Goal: Information Seeking & Learning: Learn about a topic

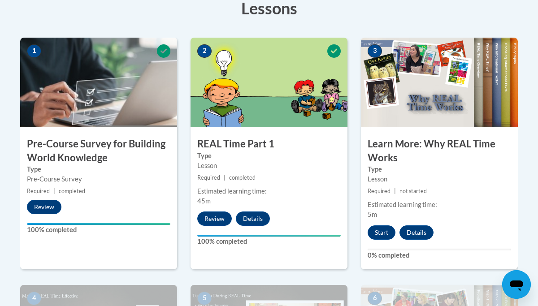
scroll to position [265, 0]
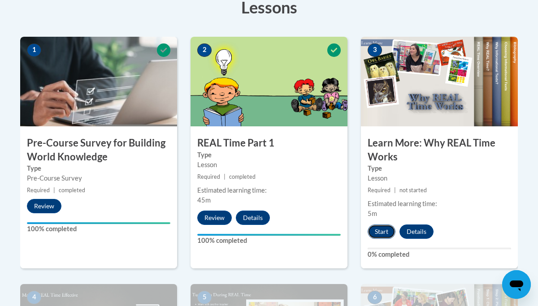
click at [381, 227] on button "Start" at bounding box center [382, 232] width 28 height 14
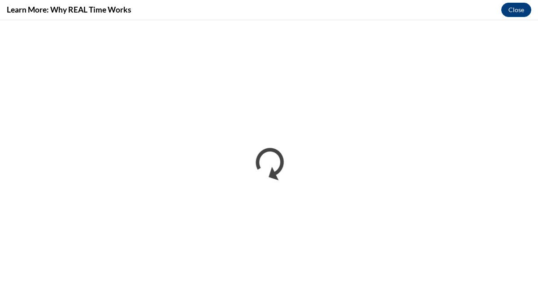
scroll to position [0, 0]
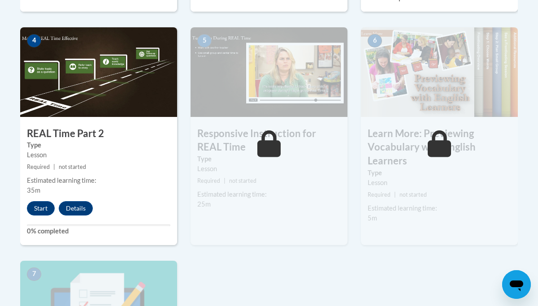
scroll to position [524, 0]
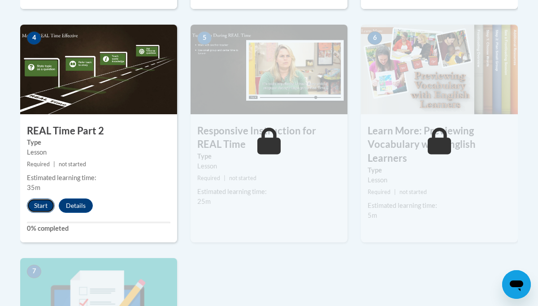
click at [40, 205] on button "Start" at bounding box center [41, 206] width 28 height 14
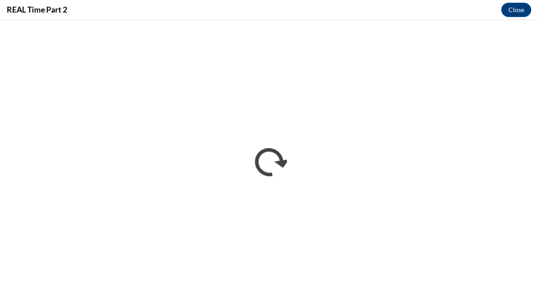
scroll to position [0, 0]
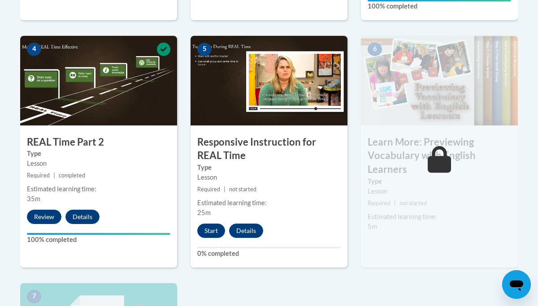
scroll to position [514, 0]
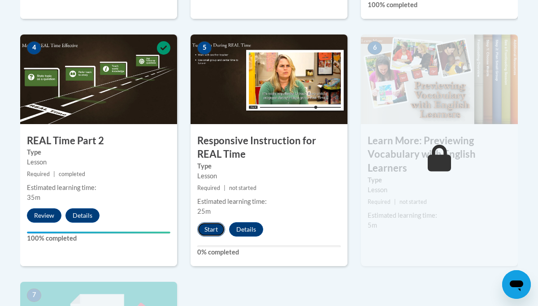
click at [211, 229] on button "Start" at bounding box center [211, 229] width 28 height 14
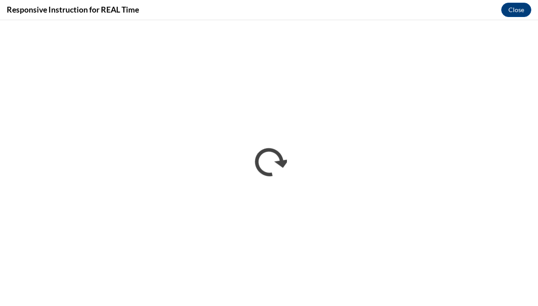
scroll to position [0, 0]
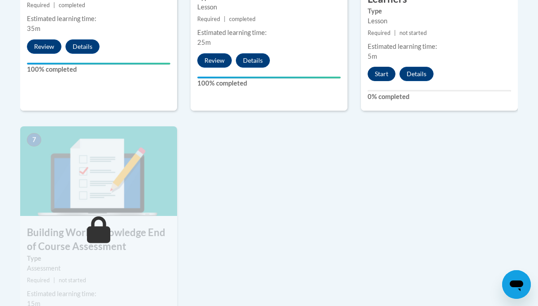
scroll to position [681, 0]
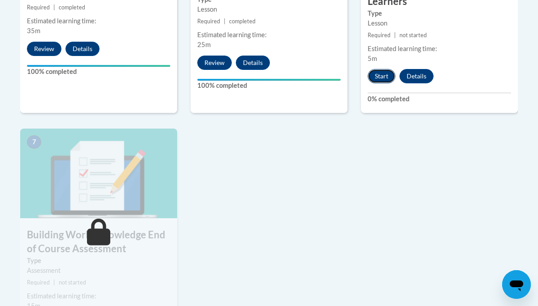
click at [378, 80] on button "Start" at bounding box center [382, 76] width 28 height 14
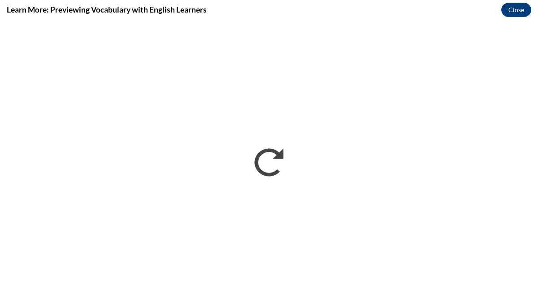
scroll to position [0, 0]
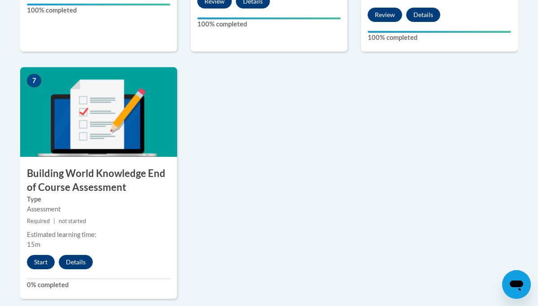
scroll to position [743, 0]
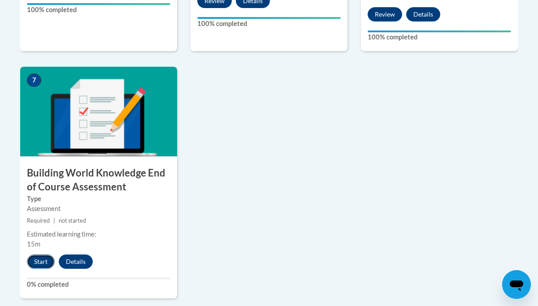
click at [35, 268] on button "Start" at bounding box center [41, 262] width 28 height 14
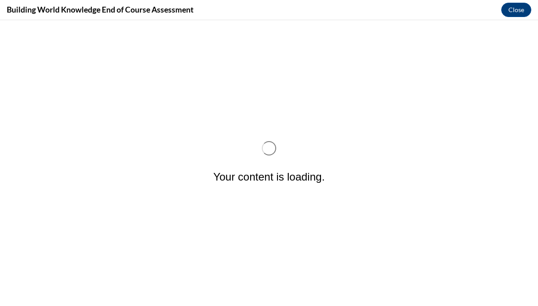
scroll to position [0, 0]
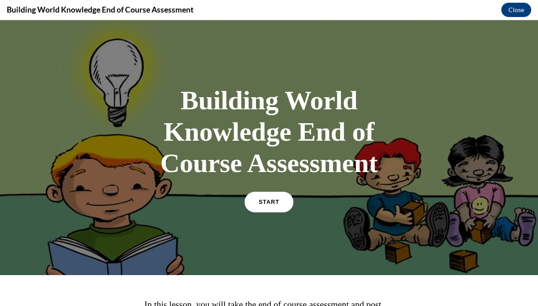
click at [269, 205] on link "START" at bounding box center [268, 202] width 49 height 21
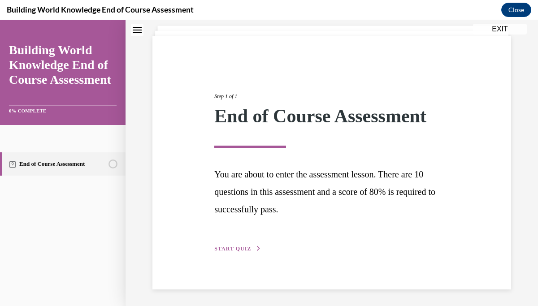
scroll to position [54, 0]
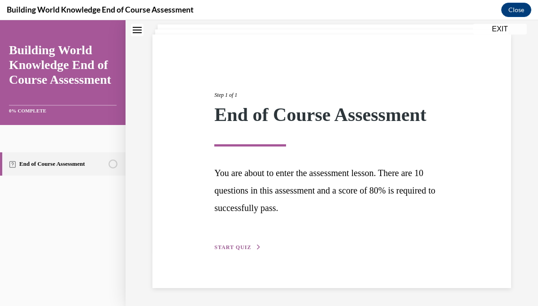
click at [236, 246] on span "START QUIZ" at bounding box center [232, 247] width 37 height 6
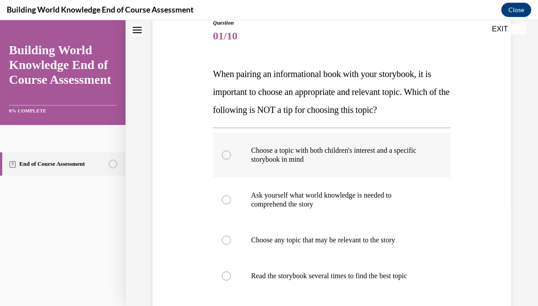
scroll to position [110, 0]
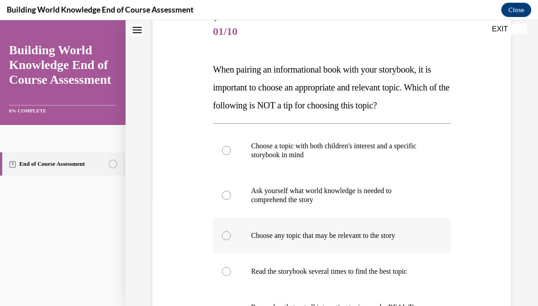
click at [225, 232] on div at bounding box center [226, 235] width 9 height 9
click at [225, 232] on input "Choose any topic that may be relevant to the story" at bounding box center [226, 235] width 9 height 9
radio input "true"
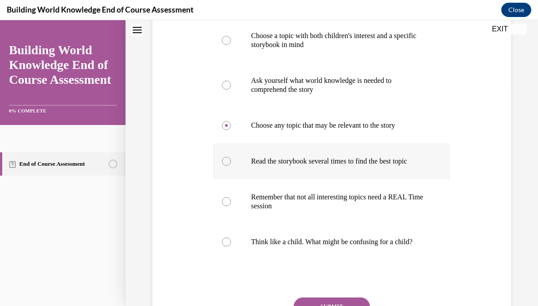
scroll to position [222, 0]
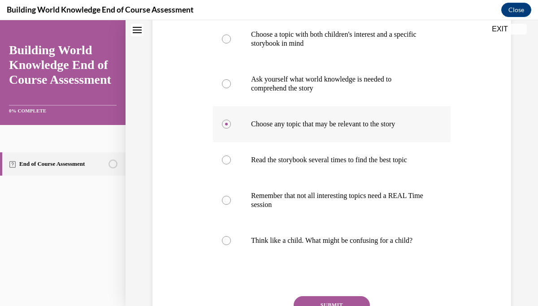
click at [226, 123] on icon at bounding box center [226, 124] width 3 height 3
click at [226, 122] on input "Choose any topic that may be relevant to the story" at bounding box center [226, 124] width 9 height 9
click at [222, 200] on div at bounding box center [226, 200] width 9 height 9
click at [222, 200] on input "Remember that not all interesting topics need a REAL Time session" at bounding box center [226, 200] width 9 height 9
radio input "true"
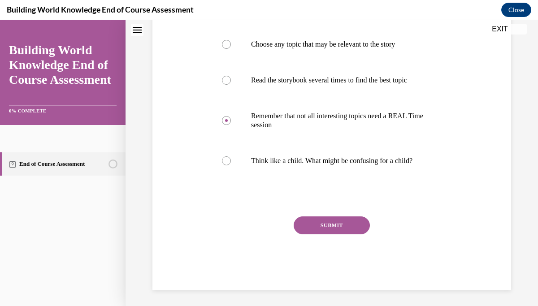
scroll to position [304, 0]
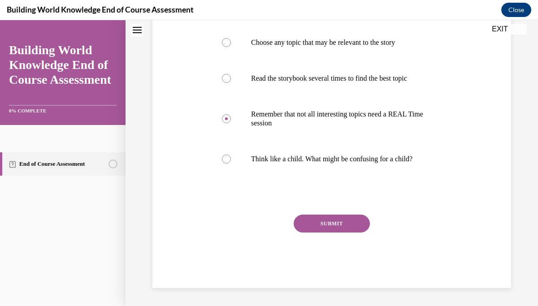
click at [338, 223] on button "SUBMIT" at bounding box center [332, 224] width 76 height 18
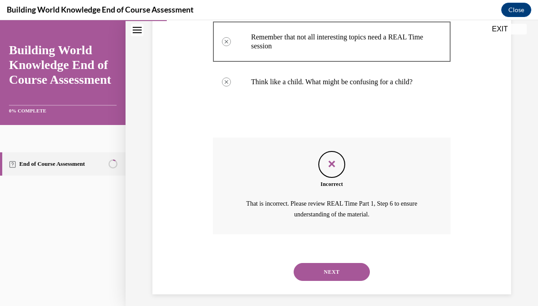
scroll to position [382, 0]
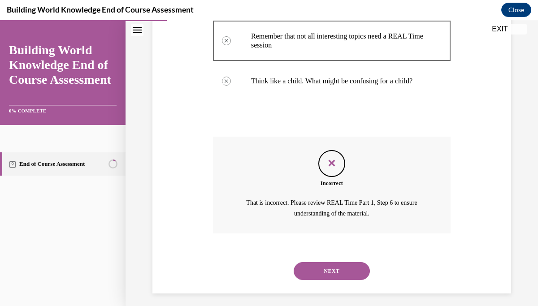
click at [333, 270] on button "NEXT" at bounding box center [332, 271] width 76 height 18
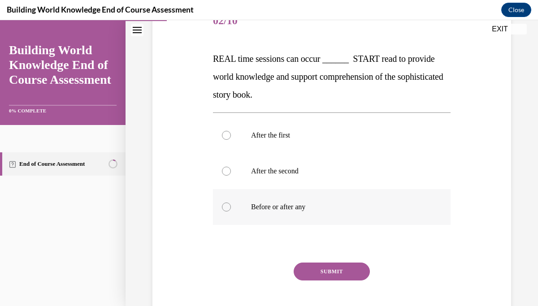
scroll to position [124, 0]
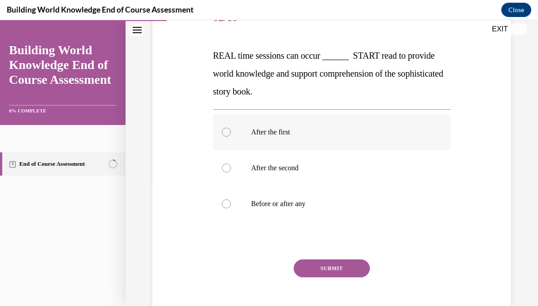
click at [220, 133] on label "After the first" at bounding box center [332, 132] width 238 height 36
click at [222, 133] on input "After the first" at bounding box center [226, 132] width 9 height 9
radio input "true"
click at [325, 266] on button "SUBMIT" at bounding box center [332, 269] width 76 height 18
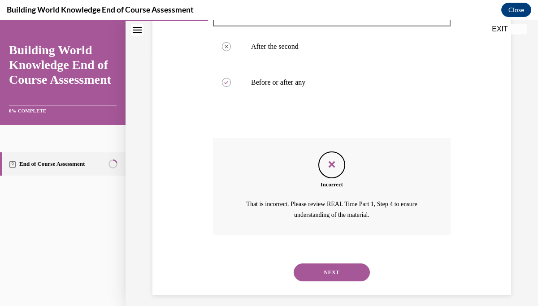
scroll to position [252, 0]
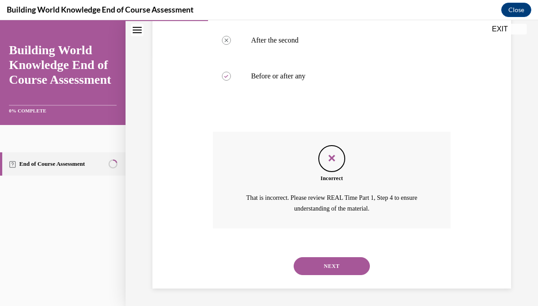
click at [325, 266] on button "NEXT" at bounding box center [332, 266] width 76 height 18
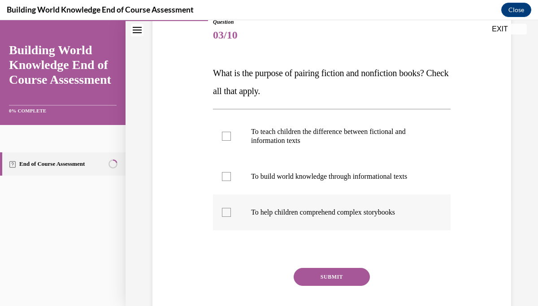
scroll to position [108, 0]
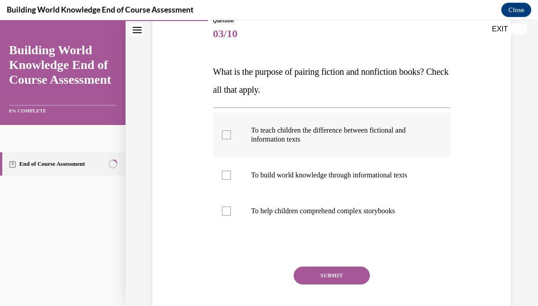
click at [224, 132] on div at bounding box center [226, 134] width 9 height 9
click at [224, 132] on input "To teach children the difference between fictional and information texts" at bounding box center [226, 134] width 9 height 9
checkbox input "true"
click at [227, 174] on div at bounding box center [226, 175] width 9 height 9
click at [227, 174] on input "To build world knowledge through informational texts" at bounding box center [226, 175] width 9 height 9
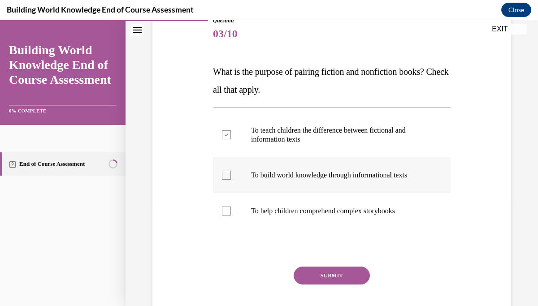
checkbox input "true"
click at [333, 275] on button "SUBMIT" at bounding box center [332, 276] width 76 height 18
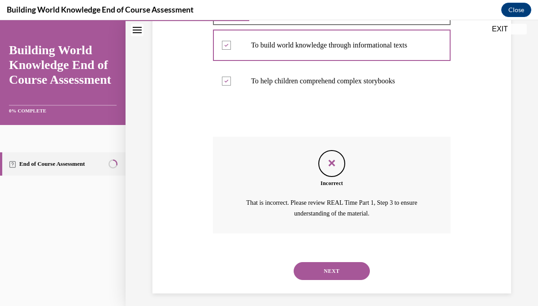
scroll to position [243, 0]
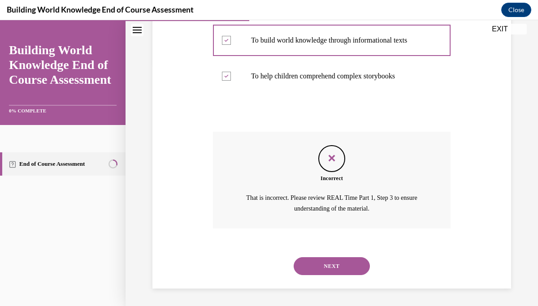
click at [334, 269] on button "NEXT" at bounding box center [332, 266] width 76 height 18
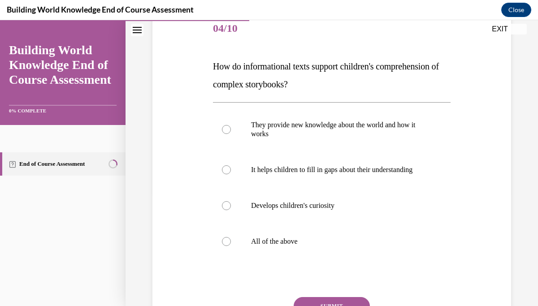
scroll to position [114, 0]
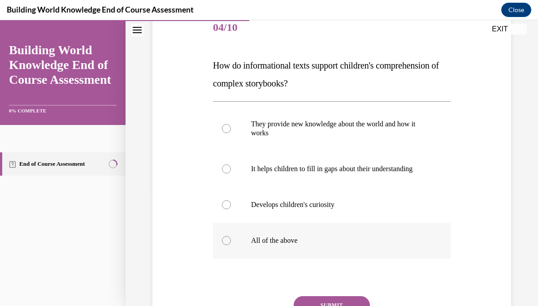
click at [223, 239] on div at bounding box center [226, 240] width 9 height 9
click at [223, 239] on input "All of the above" at bounding box center [226, 240] width 9 height 9
radio input "true"
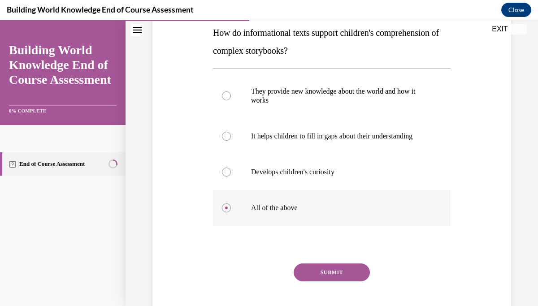
scroll to position [167, 0]
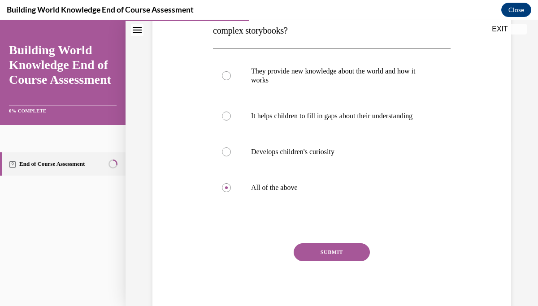
click at [330, 250] on button "SUBMIT" at bounding box center [332, 252] width 76 height 18
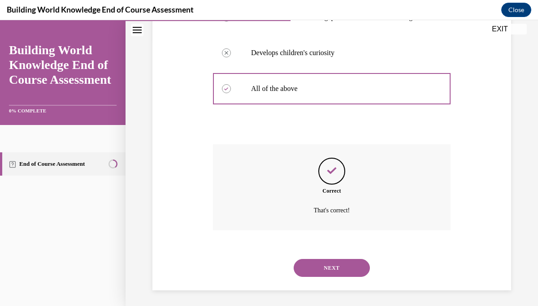
scroll to position [269, 0]
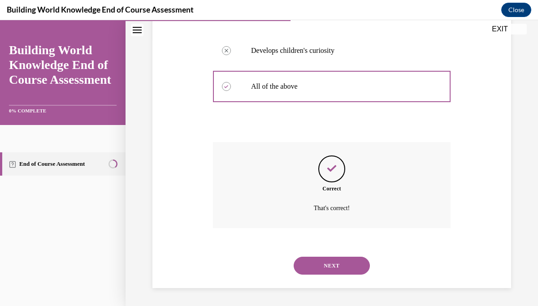
click at [332, 267] on button "NEXT" at bounding box center [332, 266] width 76 height 18
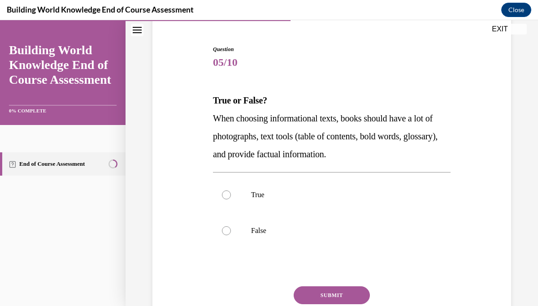
scroll to position [83, 0]
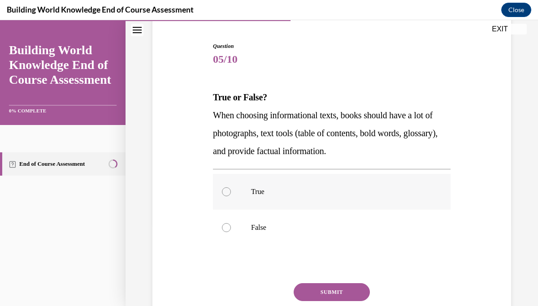
click at [224, 187] on label "True" at bounding box center [332, 192] width 238 height 36
click at [224, 187] on input "True" at bounding box center [226, 191] width 9 height 9
radio input "true"
click at [327, 289] on button "SUBMIT" at bounding box center [332, 292] width 76 height 18
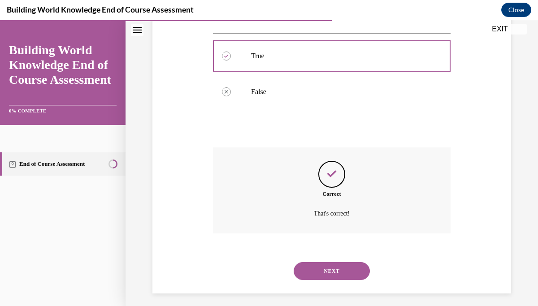
scroll to position [224, 0]
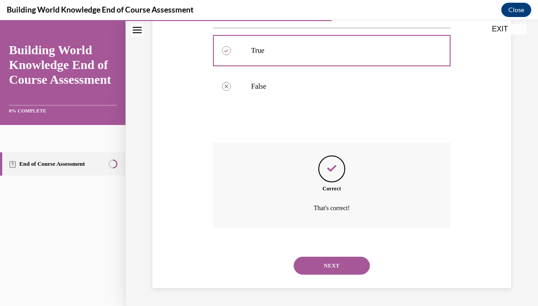
click at [339, 269] on button "NEXT" at bounding box center [332, 266] width 76 height 18
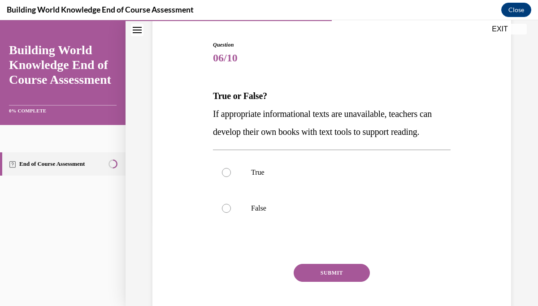
scroll to position [85, 0]
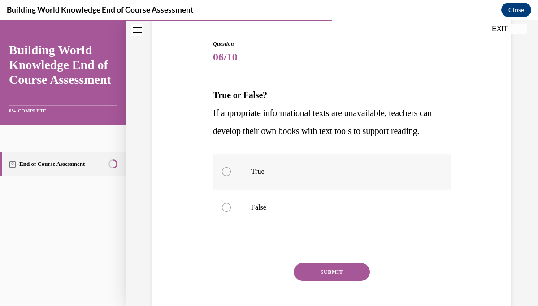
click at [225, 176] on div at bounding box center [226, 171] width 9 height 9
click at [225, 176] on input "True" at bounding box center [226, 171] width 9 height 9
radio input "true"
click at [332, 281] on button "SUBMIT" at bounding box center [332, 272] width 76 height 18
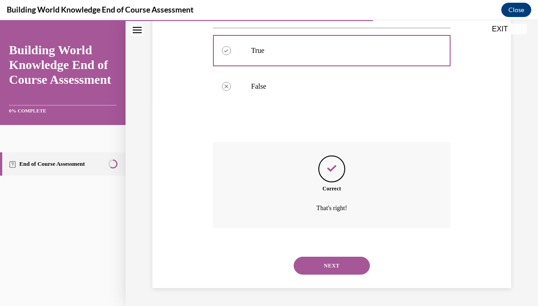
scroll to position [224, 0]
click at [334, 266] on button "NEXT" at bounding box center [332, 266] width 76 height 18
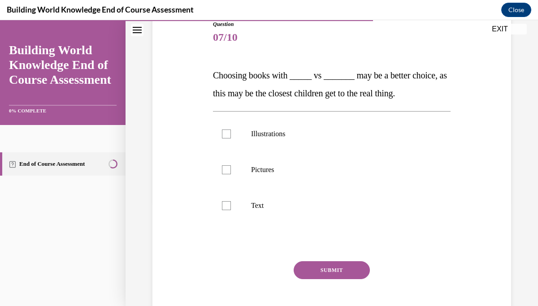
scroll to position [105, 0]
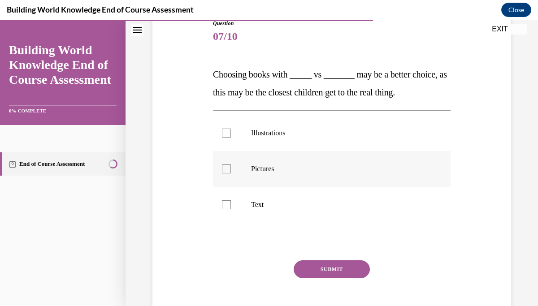
click at [228, 166] on div at bounding box center [226, 169] width 9 height 9
click at [228, 166] on input "Pictures" at bounding box center [226, 169] width 9 height 9
checkbox input "true"
click at [225, 134] on div at bounding box center [226, 133] width 9 height 9
click at [225, 134] on input "Illustrations" at bounding box center [226, 133] width 9 height 9
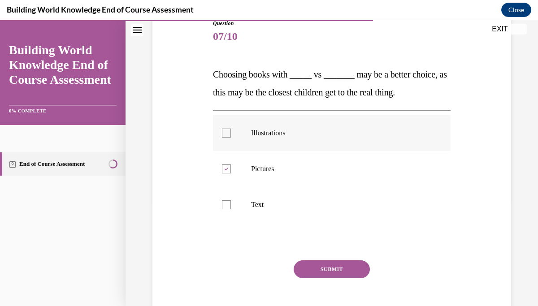
checkbox input "true"
click at [326, 269] on button "SUBMIT" at bounding box center [332, 270] width 76 height 18
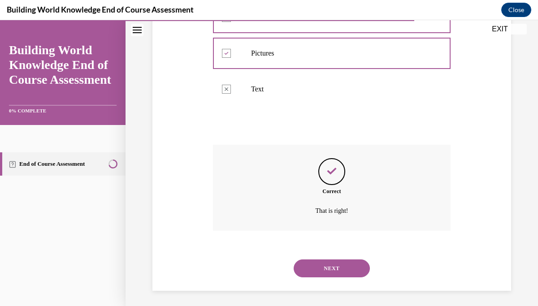
scroll to position [224, 0]
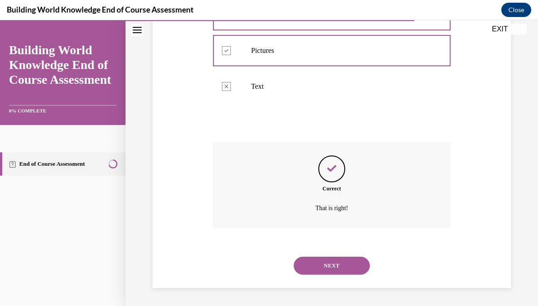
click at [326, 269] on button "NEXT" at bounding box center [332, 266] width 76 height 18
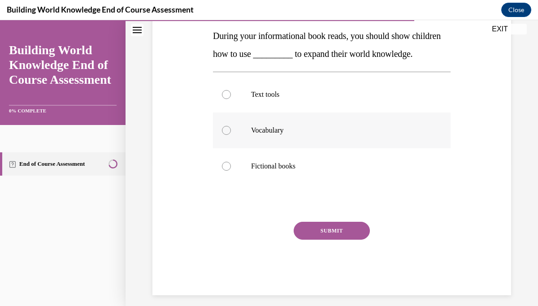
scroll to position [143, 0]
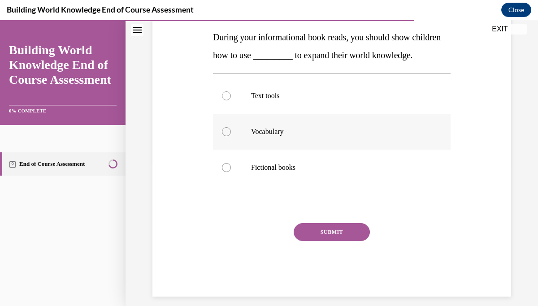
click at [226, 143] on label "Vocabulary" at bounding box center [332, 132] width 238 height 36
click at [226, 136] on input "Vocabulary" at bounding box center [226, 131] width 9 height 9
radio input "true"
click at [326, 241] on button "SUBMIT" at bounding box center [332, 232] width 76 height 18
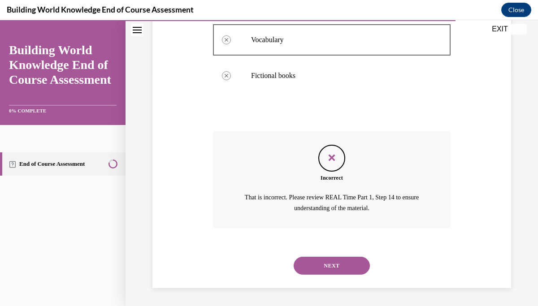
scroll to position [252, 0]
click at [330, 267] on button "NEXT" at bounding box center [332, 266] width 76 height 18
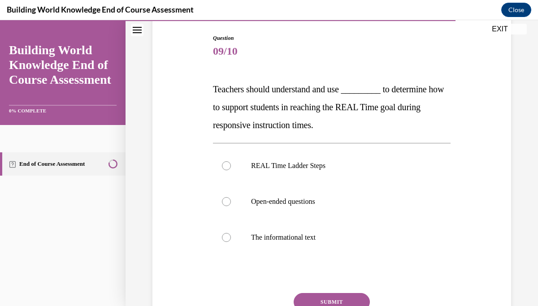
scroll to position [95, 0]
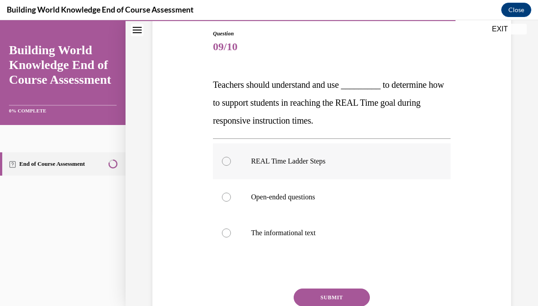
click at [227, 160] on div at bounding box center [226, 161] width 9 height 9
click at [227, 160] on input "REAL Time Ladder Steps" at bounding box center [226, 161] width 9 height 9
radio input "true"
click at [333, 291] on button "SUBMIT" at bounding box center [332, 298] width 76 height 18
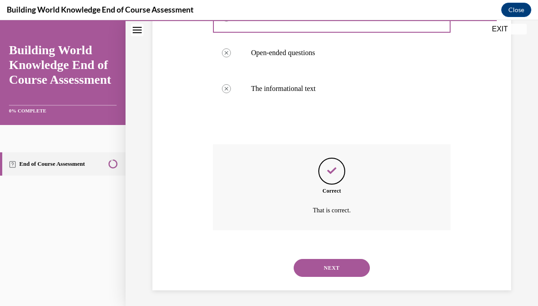
scroll to position [242, 0]
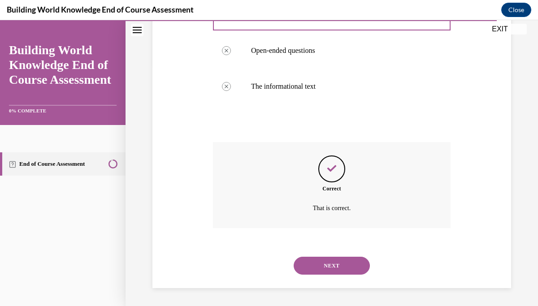
click at [332, 269] on button "NEXT" at bounding box center [332, 266] width 76 height 18
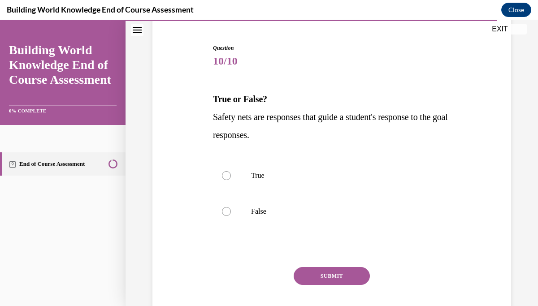
scroll to position [85, 0]
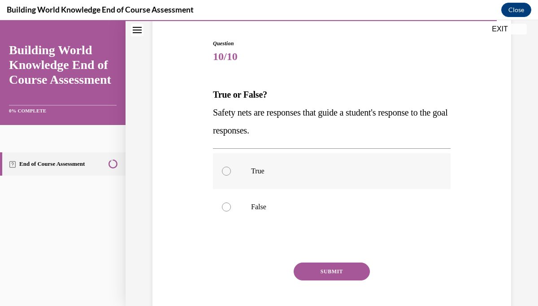
click at [229, 167] on label "True" at bounding box center [332, 171] width 238 height 36
click at [229, 167] on input "True" at bounding box center [226, 171] width 9 height 9
radio input "true"
click at [342, 268] on button "SUBMIT" at bounding box center [332, 272] width 76 height 18
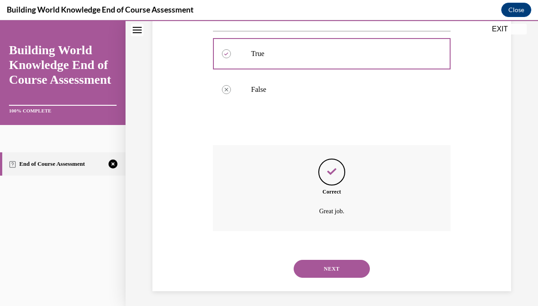
scroll to position [206, 0]
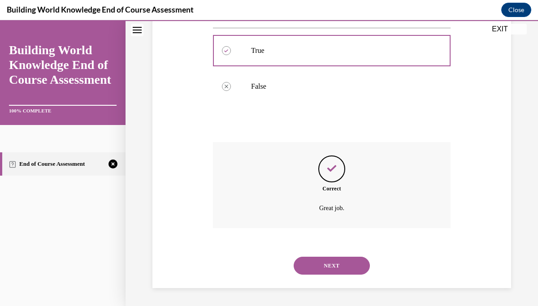
click at [341, 268] on button "NEXT" at bounding box center [332, 266] width 76 height 18
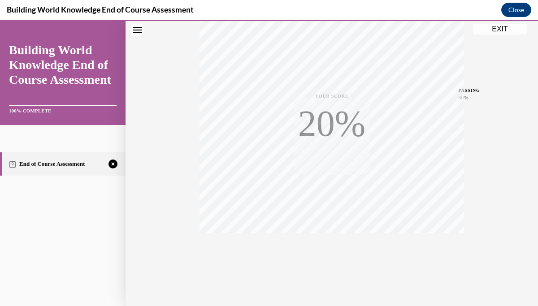
scroll to position [174, 0]
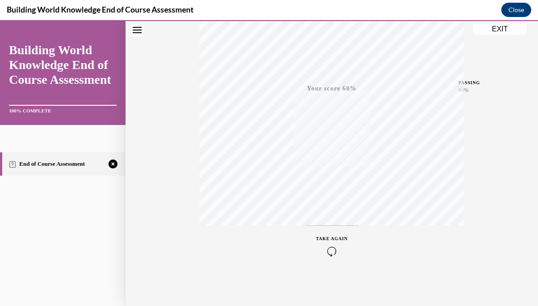
click at [335, 248] on icon "button" at bounding box center [332, 252] width 32 height 10
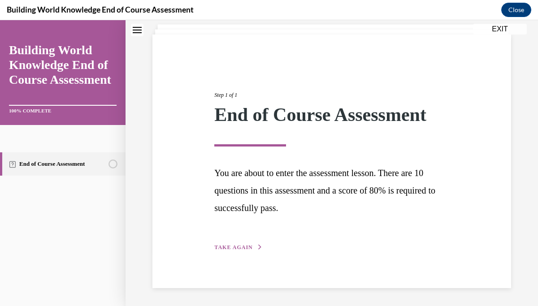
click at [231, 246] on span "TAKE AGAIN" at bounding box center [233, 247] width 38 height 6
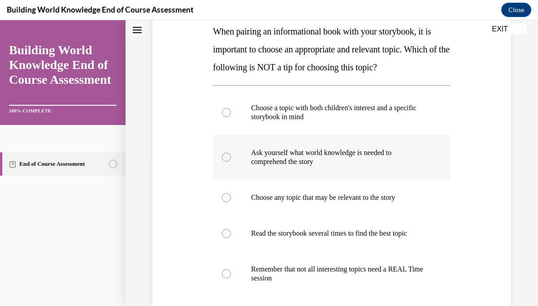
scroll to position [152, 0]
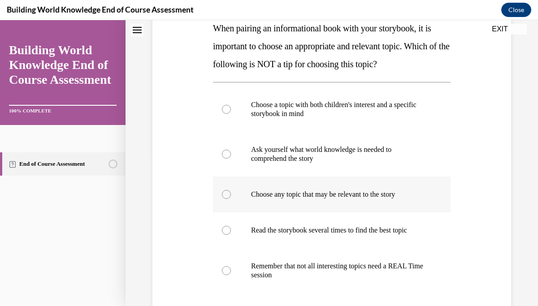
click at [225, 191] on div at bounding box center [226, 194] width 9 height 9
click at [225, 191] on input "Choose any topic that may be relevant to the story" at bounding box center [226, 194] width 9 height 9
radio input "true"
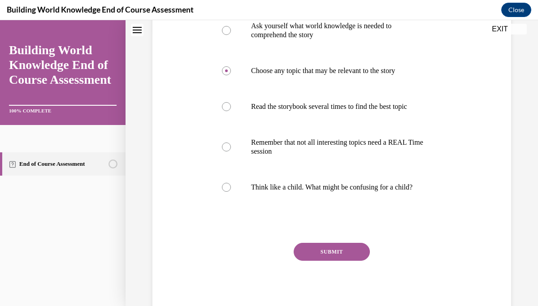
click at [322, 253] on button "SUBMIT" at bounding box center [332, 252] width 76 height 18
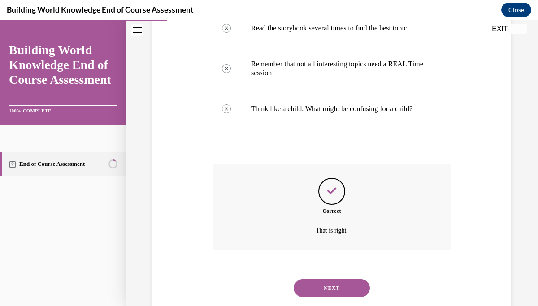
scroll to position [376, 0]
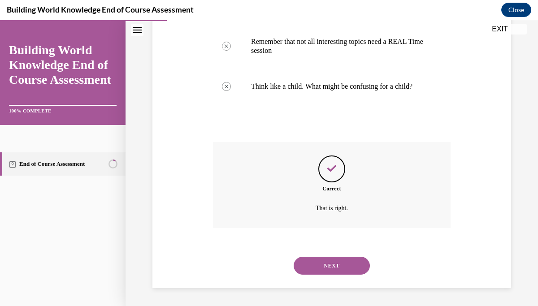
click at [325, 267] on button "NEXT" at bounding box center [332, 266] width 76 height 18
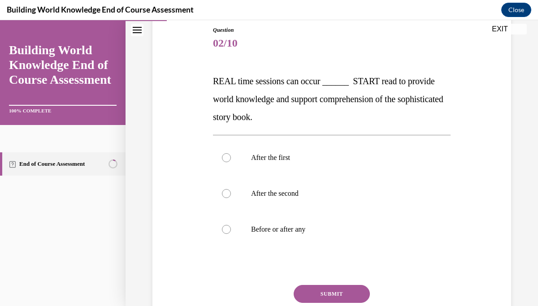
scroll to position [99, 0]
click at [224, 231] on div at bounding box center [226, 229] width 9 height 9
click at [224, 231] on input "Before or after any" at bounding box center [226, 229] width 9 height 9
radio input "true"
click at [321, 291] on button "SUBMIT" at bounding box center [332, 294] width 76 height 18
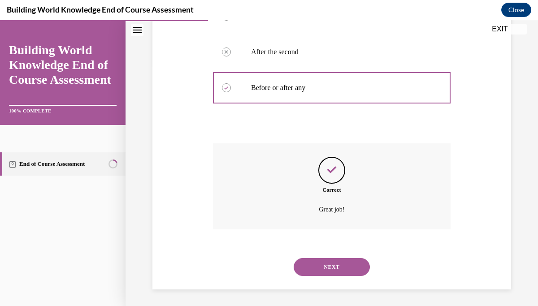
scroll to position [242, 0]
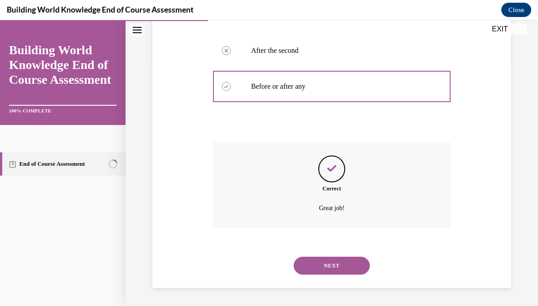
click at [335, 265] on button "NEXT" at bounding box center [332, 266] width 76 height 18
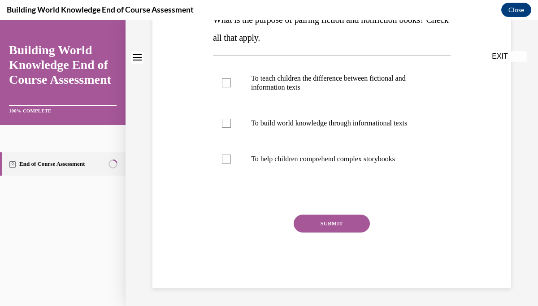
scroll to position [0, 0]
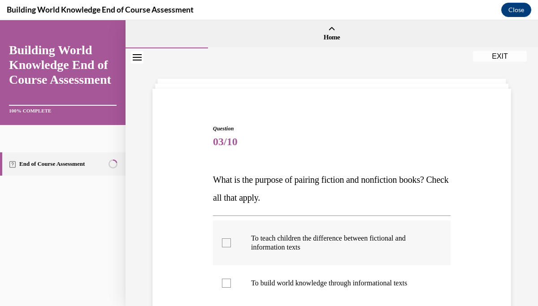
click at [229, 243] on div at bounding box center [226, 243] width 9 height 9
click at [229, 243] on input "To teach children the difference between fictional and information texts" at bounding box center [226, 243] width 9 height 9
checkbox input "true"
click at [228, 282] on div at bounding box center [226, 283] width 9 height 9
click at [228, 282] on input "To build world knowledge through informational texts" at bounding box center [226, 283] width 9 height 9
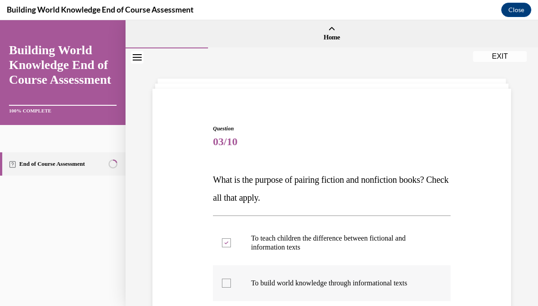
checkbox input "true"
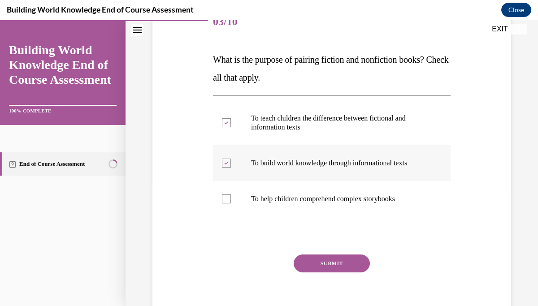
scroll to position [122, 0]
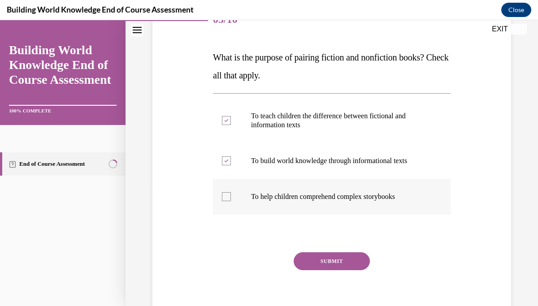
click at [226, 200] on div at bounding box center [226, 196] width 9 height 9
click at [226, 200] on input "To help children comprehend complex storybooks" at bounding box center [226, 196] width 9 height 9
checkbox input "true"
click at [320, 258] on button "SUBMIT" at bounding box center [332, 261] width 76 height 18
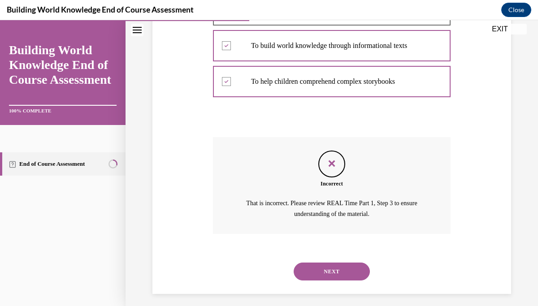
scroll to position [243, 0]
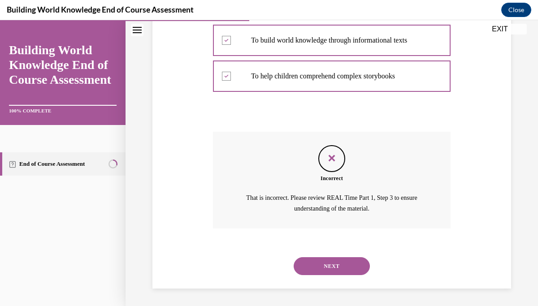
click at [322, 263] on button "NEXT" at bounding box center [332, 266] width 76 height 18
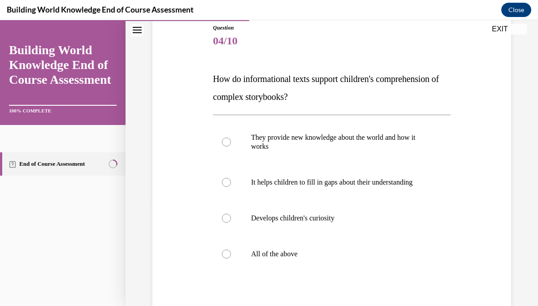
scroll to position [196, 0]
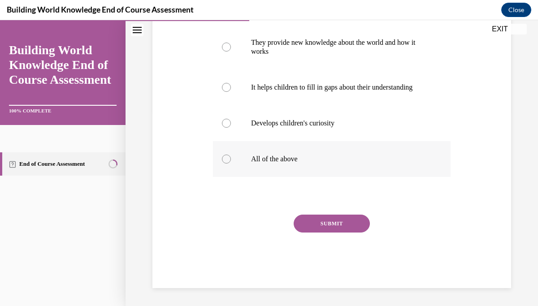
click at [226, 158] on div at bounding box center [226, 159] width 9 height 9
click at [226, 158] on input "All of the above" at bounding box center [226, 159] width 9 height 9
radio input "true"
click at [321, 223] on button "SUBMIT" at bounding box center [332, 224] width 76 height 18
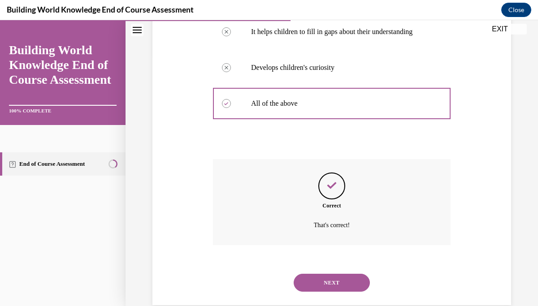
scroll to position [269, 0]
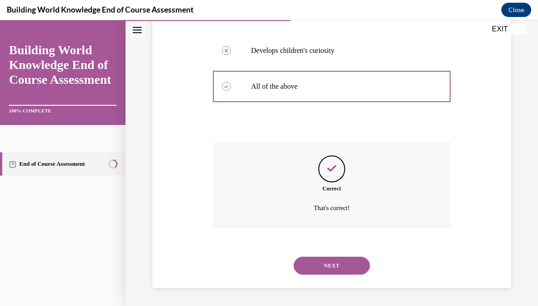
click at [337, 266] on button "NEXT" at bounding box center [332, 266] width 76 height 18
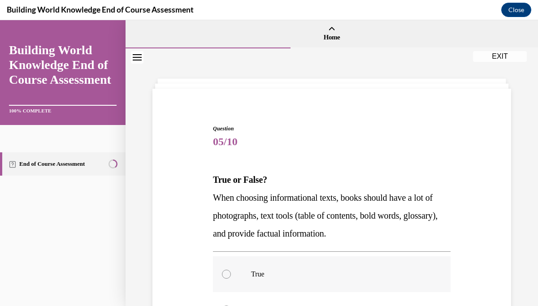
click at [226, 274] on div at bounding box center [226, 274] width 9 height 9
click at [226, 274] on input "True" at bounding box center [226, 274] width 9 height 9
radio input "true"
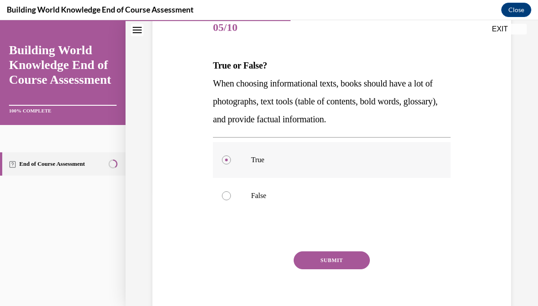
scroll to position [151, 0]
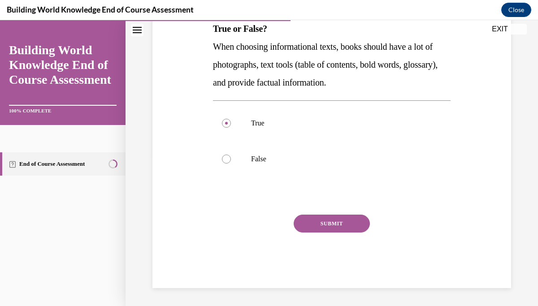
click at [320, 226] on button "SUBMIT" at bounding box center [332, 224] width 76 height 18
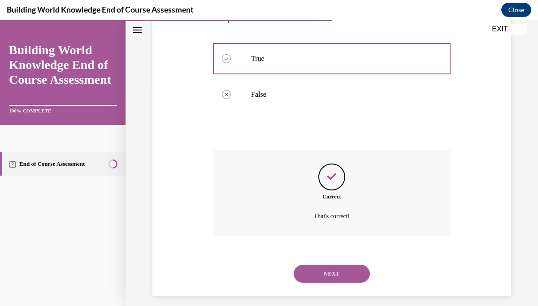
scroll to position [224, 0]
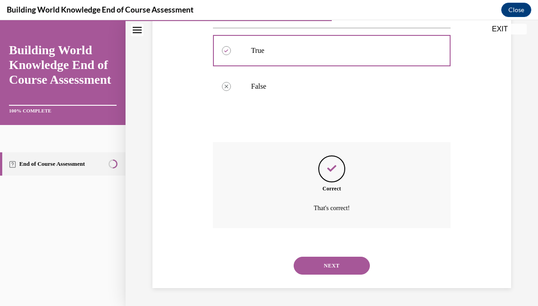
click at [333, 265] on button "NEXT" at bounding box center [332, 266] width 76 height 18
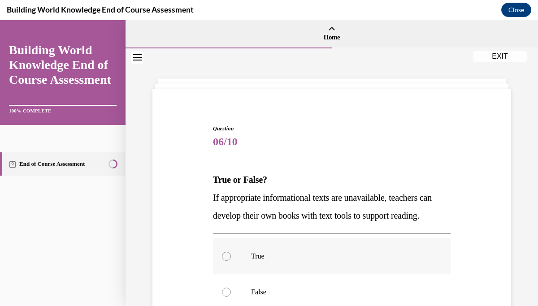
click at [223, 261] on div at bounding box center [226, 256] width 9 height 9
click at [223, 261] on input "True" at bounding box center [226, 256] width 9 height 9
radio input "true"
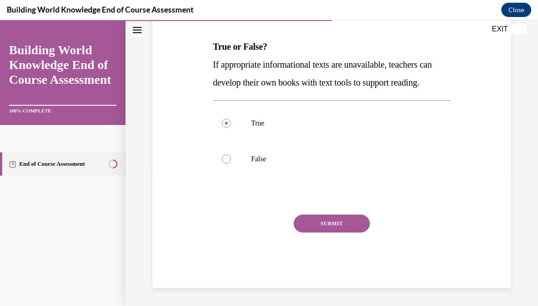
click at [327, 223] on button "SUBMIT" at bounding box center [332, 224] width 76 height 18
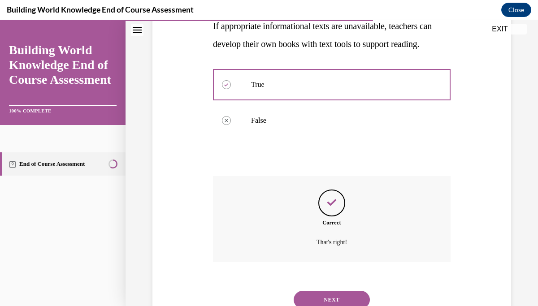
scroll to position [224, 0]
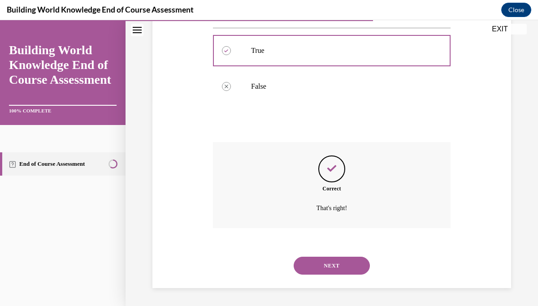
click at [331, 263] on button "NEXT" at bounding box center [332, 266] width 76 height 18
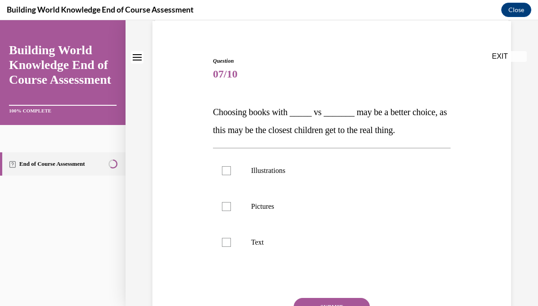
scroll to position [72, 0]
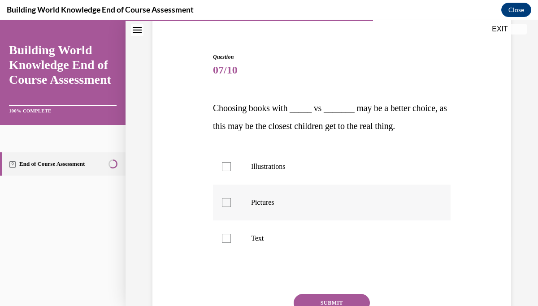
click at [229, 204] on div at bounding box center [226, 202] width 9 height 9
click at [229, 204] on input "Pictures" at bounding box center [226, 202] width 9 height 9
checkbox input "true"
click at [226, 171] on div at bounding box center [226, 166] width 9 height 9
click at [226, 171] on input "Illustrations" at bounding box center [226, 166] width 9 height 9
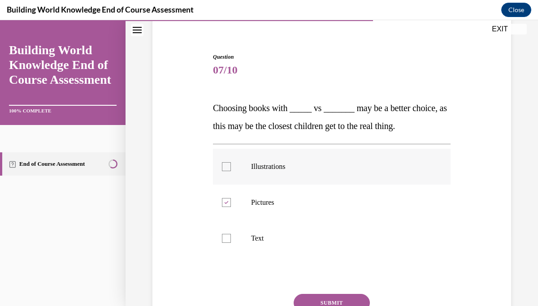
checkbox input "true"
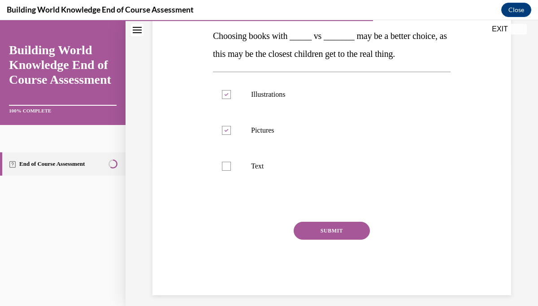
click at [332, 232] on button "SUBMIT" at bounding box center [332, 231] width 76 height 18
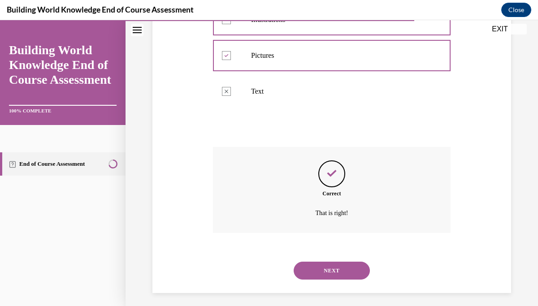
scroll to position [224, 0]
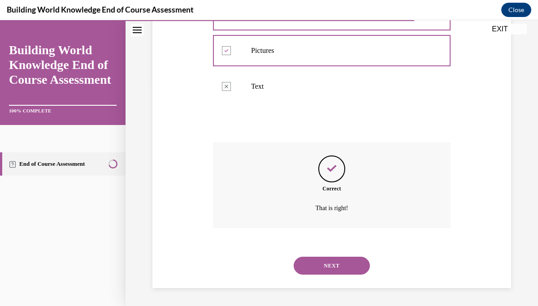
click at [332, 262] on button "NEXT" at bounding box center [332, 266] width 76 height 18
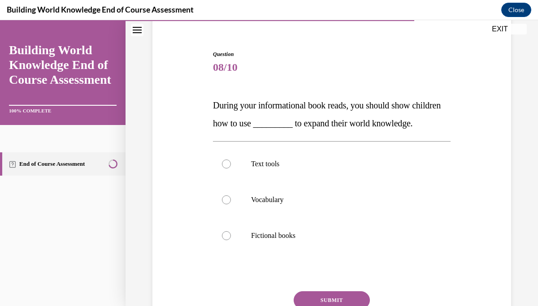
scroll to position [82, 0]
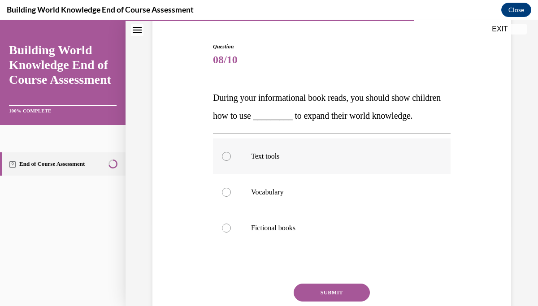
click at [222, 161] on div at bounding box center [226, 156] width 9 height 9
click at [222, 161] on input "Text tools" at bounding box center [226, 156] width 9 height 9
radio input "true"
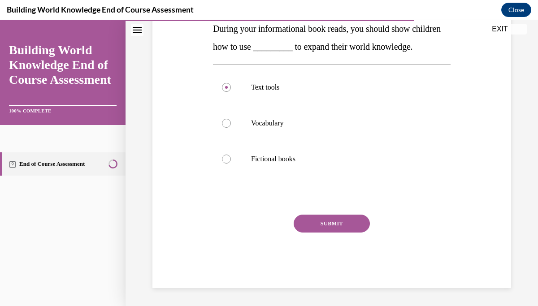
click at [336, 229] on button "SUBMIT" at bounding box center [332, 224] width 76 height 18
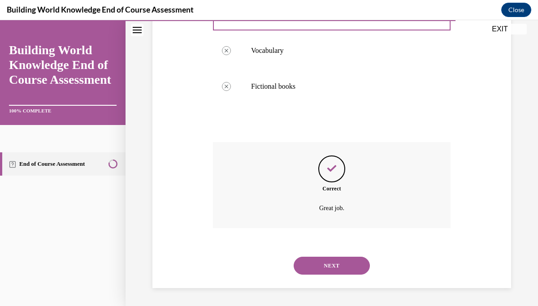
scroll to position [242, 0]
click at [332, 267] on button "NEXT" at bounding box center [332, 266] width 76 height 18
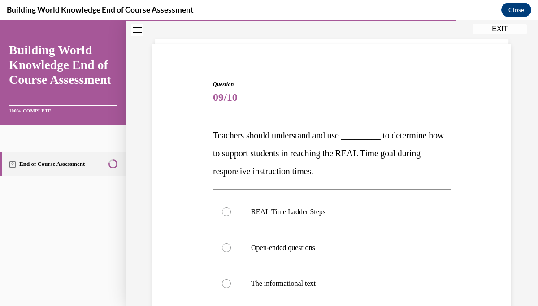
scroll to position [65, 0]
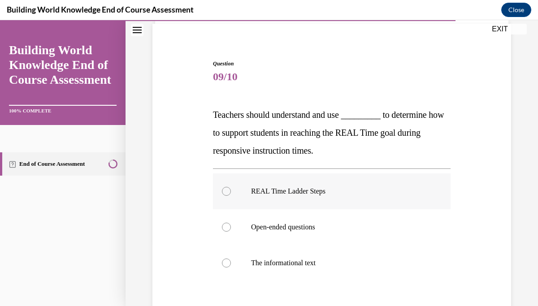
click at [225, 194] on div at bounding box center [226, 191] width 9 height 9
click at [225, 194] on input "REAL Time Ladder Steps" at bounding box center [226, 191] width 9 height 9
radio input "true"
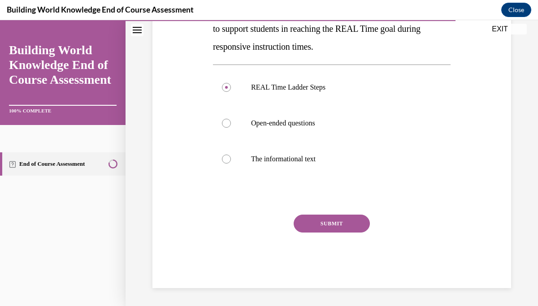
click at [329, 224] on button "SUBMIT" at bounding box center [332, 224] width 76 height 18
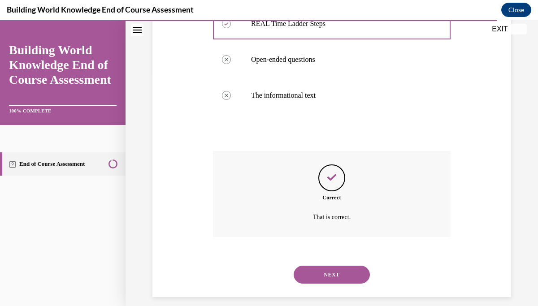
scroll to position [242, 0]
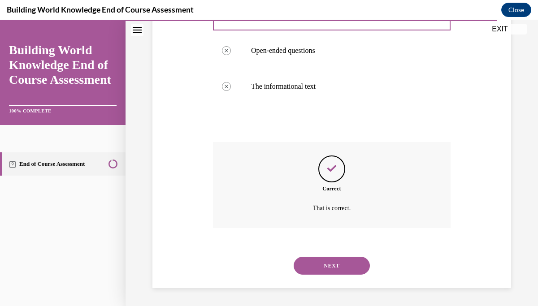
click at [332, 268] on button "NEXT" at bounding box center [332, 266] width 76 height 18
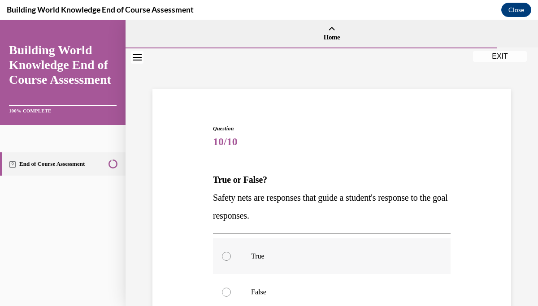
click at [226, 254] on div at bounding box center [226, 256] width 9 height 9
click at [226, 254] on input "True" at bounding box center [226, 256] width 9 height 9
radio input "true"
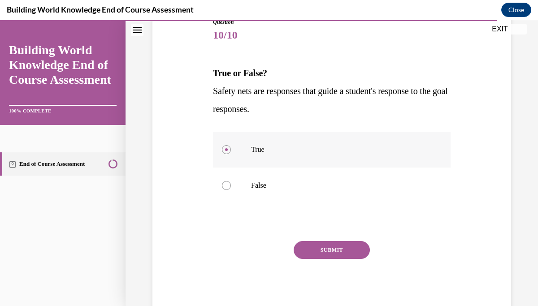
scroll to position [133, 0]
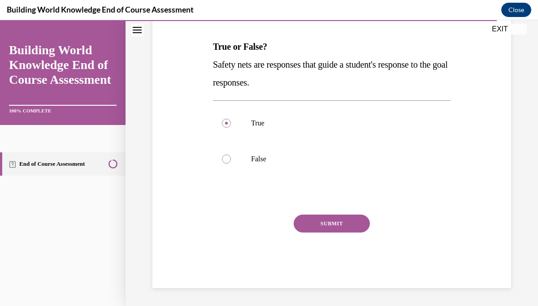
click at [312, 224] on button "SUBMIT" at bounding box center [332, 224] width 76 height 18
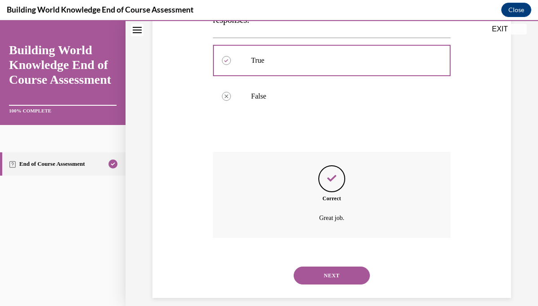
scroll to position [206, 0]
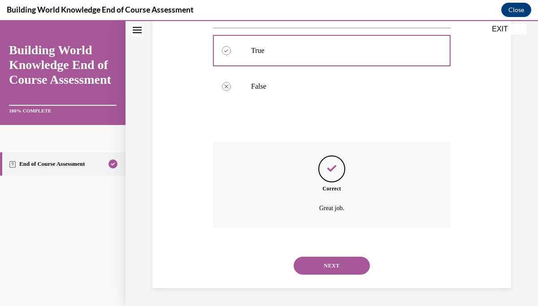
click at [330, 266] on button "NEXT" at bounding box center [332, 266] width 76 height 18
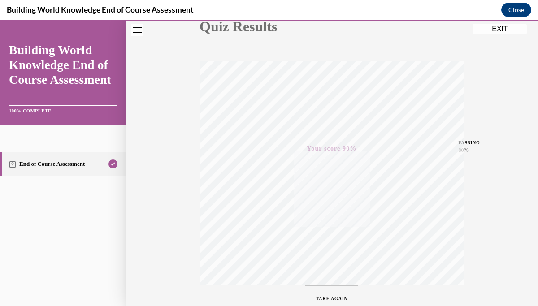
scroll to position [174, 0]
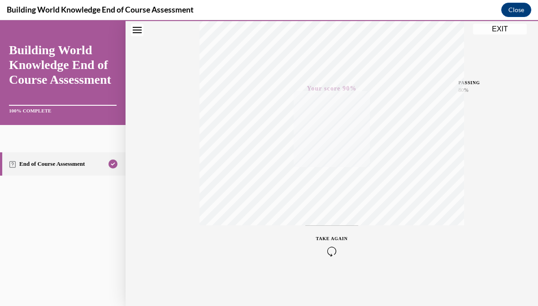
click at [484, 31] on button "EXIT" at bounding box center [500, 29] width 54 height 11
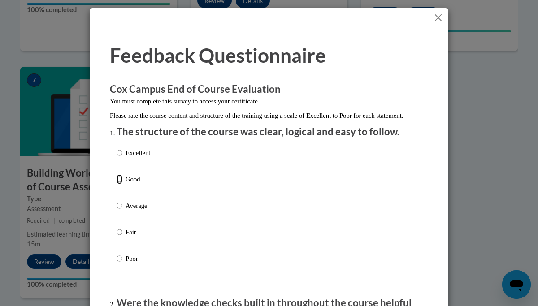
click at [117, 184] on input "Good" at bounding box center [120, 179] width 6 height 10
radio input "true"
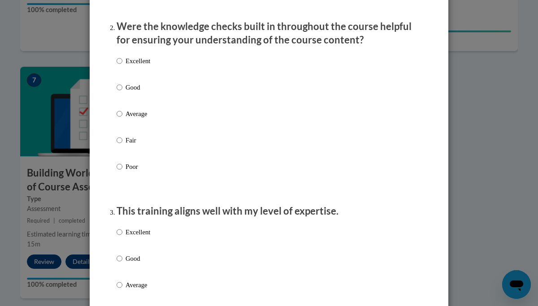
scroll to position [277, 0]
click at [120, 92] on input "Good" at bounding box center [120, 87] width 6 height 10
radio input "true"
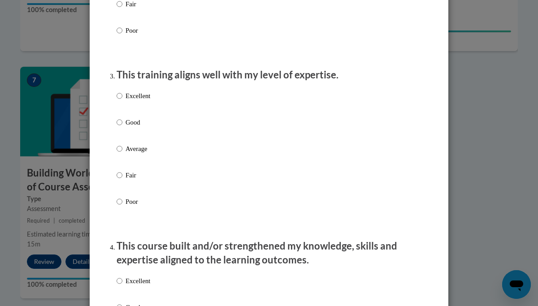
scroll to position [416, 0]
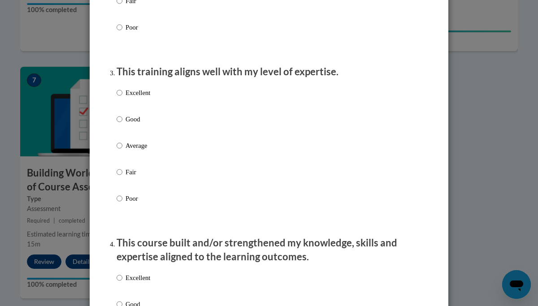
click at [121, 124] on input "Good" at bounding box center [120, 119] width 6 height 10
radio input "true"
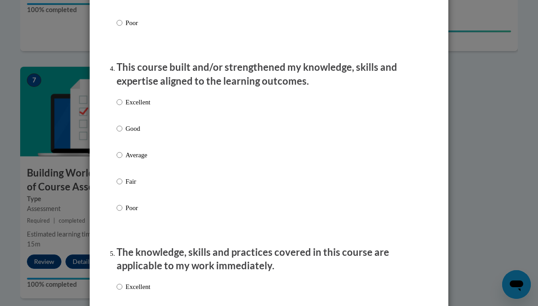
scroll to position [597, 0]
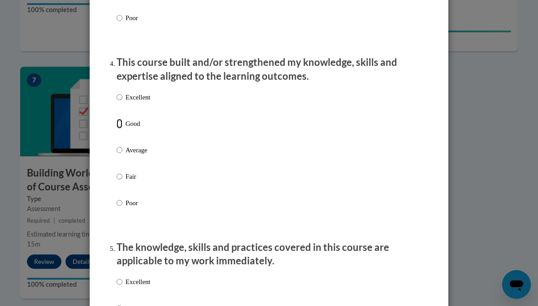
click at [119, 129] on input "Good" at bounding box center [120, 124] width 6 height 10
radio input "true"
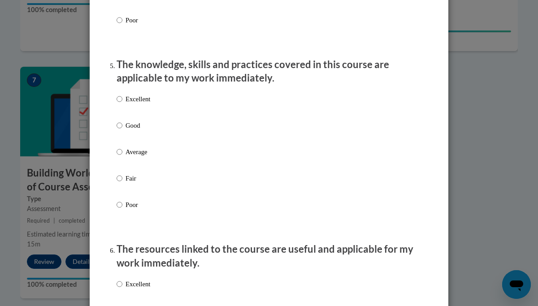
scroll to position [781, 0]
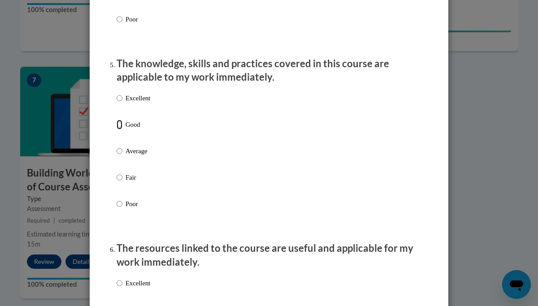
click at [119, 130] on input "Good" at bounding box center [120, 125] width 6 height 10
radio input "true"
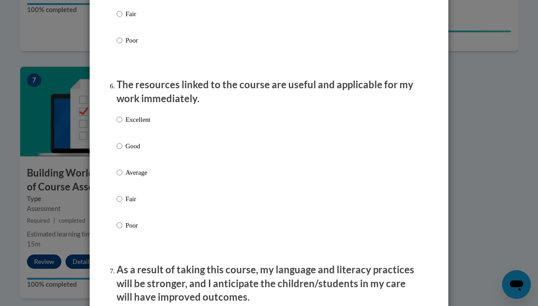
scroll to position [946, 0]
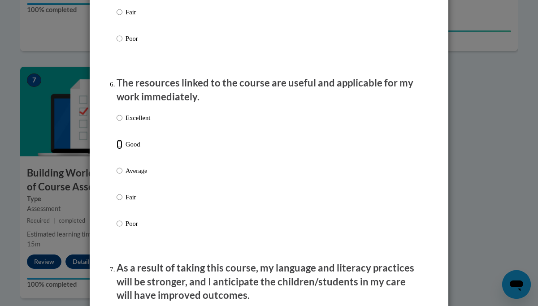
click at [119, 149] on input "Good" at bounding box center [120, 144] width 6 height 10
radio input "true"
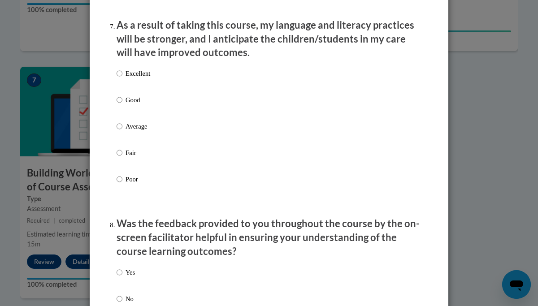
scroll to position [1248, 0]
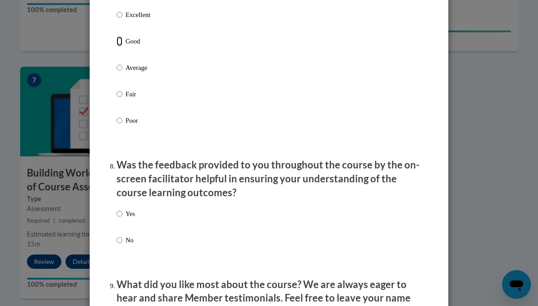
click at [118, 46] on input "Good" at bounding box center [120, 41] width 6 height 10
radio input "true"
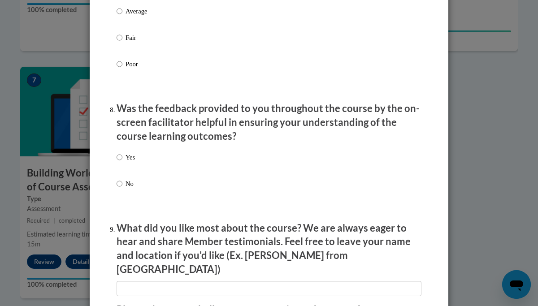
scroll to position [1306, 0]
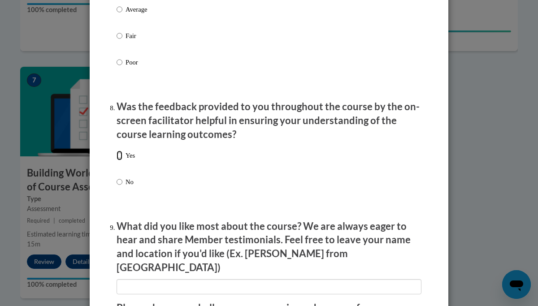
click at [121, 161] on input "Yes" at bounding box center [120, 156] width 6 height 10
radio input "true"
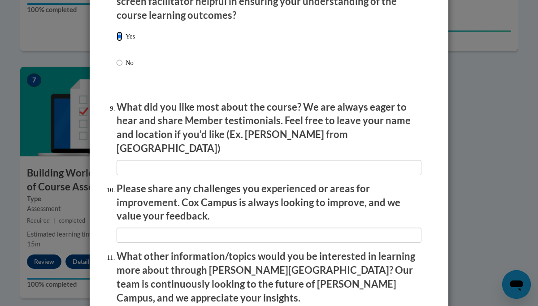
scroll to position [1427, 0]
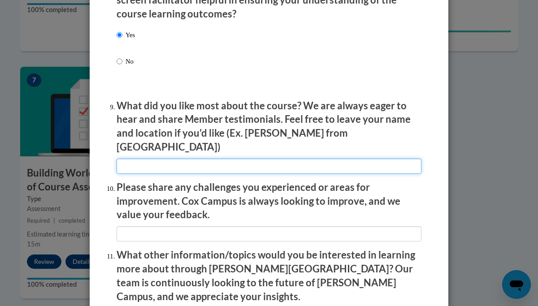
click at [223, 162] on input "textbox" at bounding box center [269, 166] width 305 height 15
type input "easy to follow"
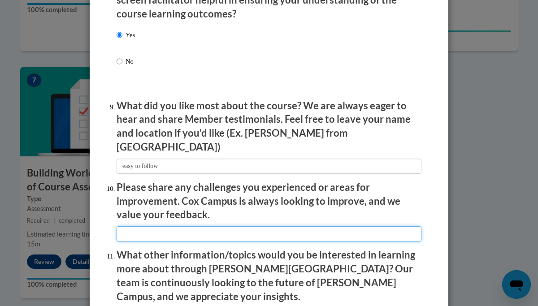
click at [288, 228] on input "textbox" at bounding box center [269, 233] width 305 height 15
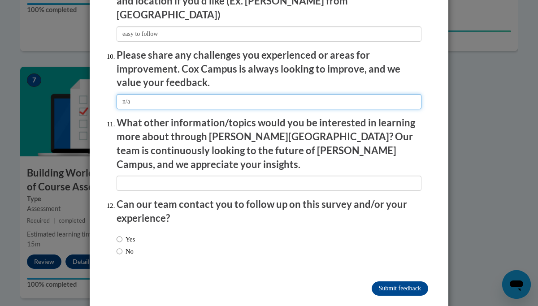
scroll to position [1558, 0]
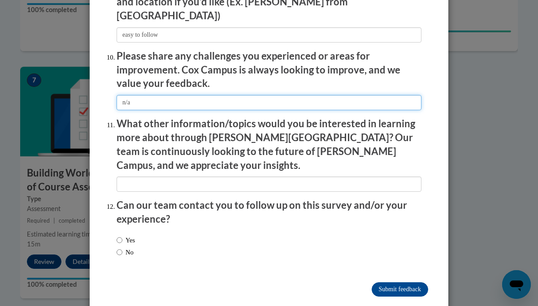
type input "n/a"
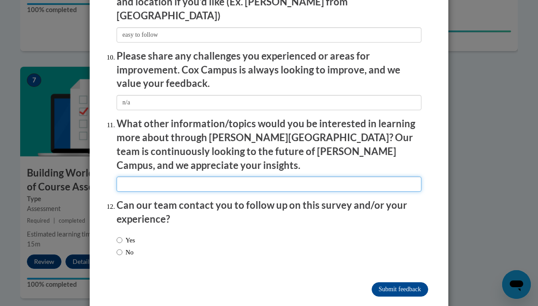
click at [346, 177] on input "textbox" at bounding box center [269, 184] width 305 height 15
type input "n/a"
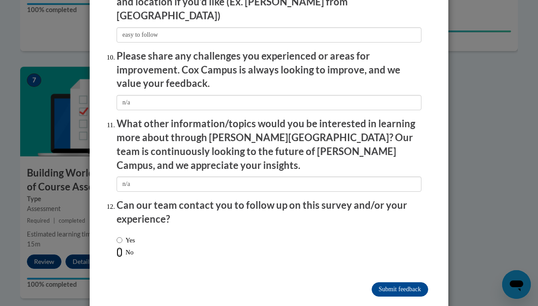
click at [121, 248] on input "No" at bounding box center [120, 253] width 6 height 10
radio input "true"
click at [394, 282] on input "Submit feedback" at bounding box center [400, 289] width 56 height 14
